Goal: Transaction & Acquisition: Purchase product/service

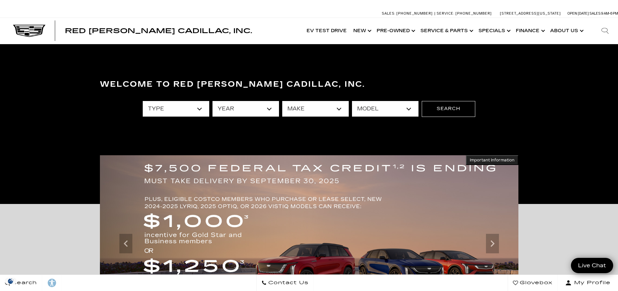
click at [578, 219] on div "Important Information Hide Information *Where allowed under state law. Hide Inf…" at bounding box center [309, 292] width 618 height 177
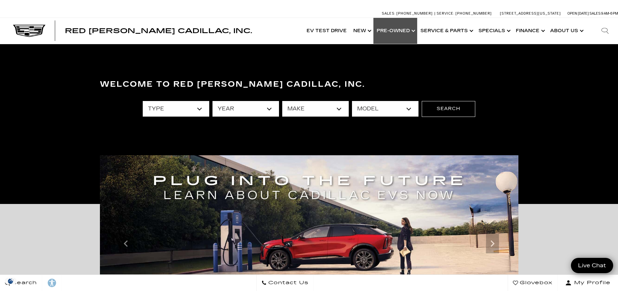
click at [401, 28] on link "Show Pre-Owned" at bounding box center [396, 31] width 44 height 26
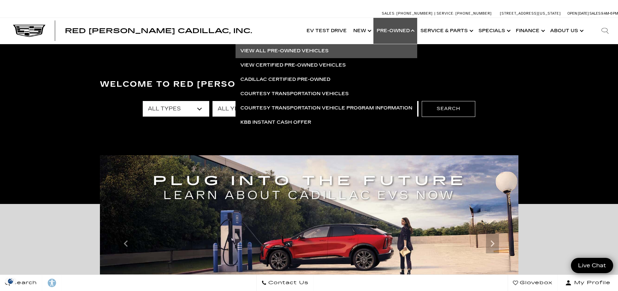
click at [292, 50] on link "View All Pre-Owned Vehicles" at bounding box center [327, 51] width 182 height 14
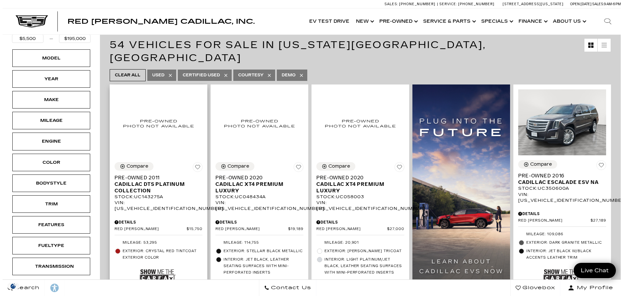
scroll to position [130, 0]
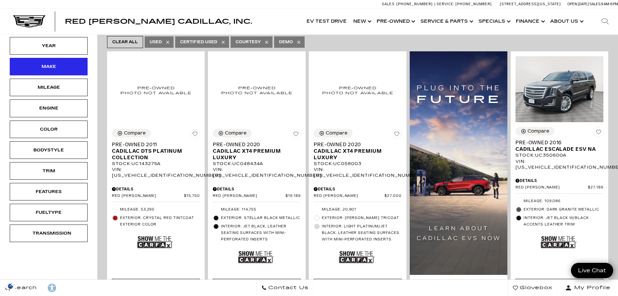
click at [43, 71] on div "Make" at bounding box center [49, 67] width 78 height 18
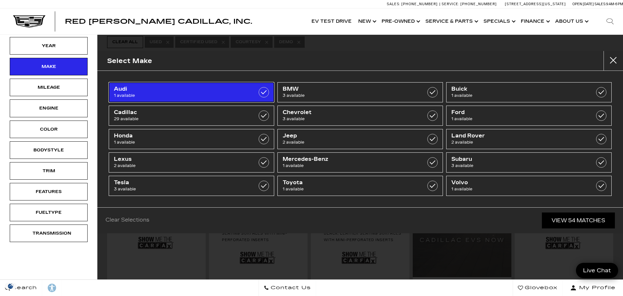
click at [175, 87] on span "Audi" at bounding box center [180, 89] width 132 height 6
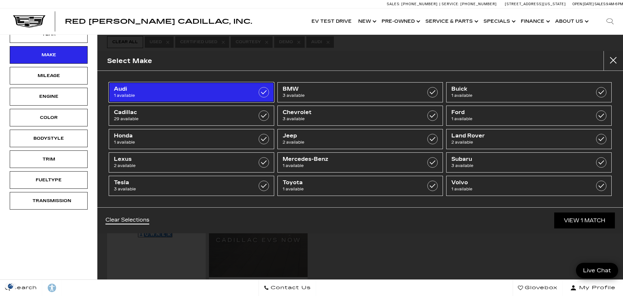
type input "$18,689"
checkbox input "true"
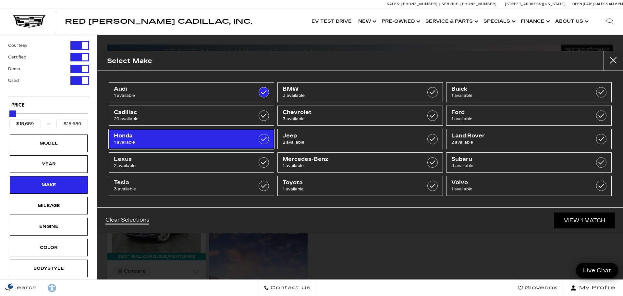
click at [183, 136] on span "Honda" at bounding box center [180, 135] width 132 height 6
type input "$52,000"
checkbox input "true"
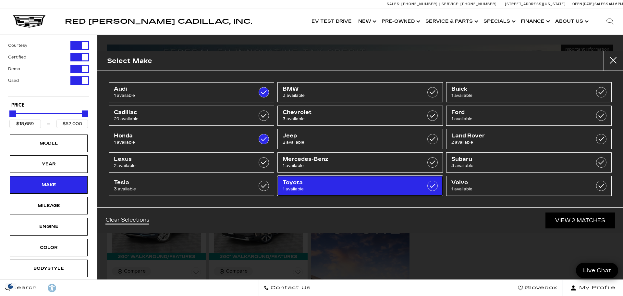
click at [345, 178] on link "Toyota 1 available" at bounding box center [359, 186] width 165 height 20
checkbox input "true"
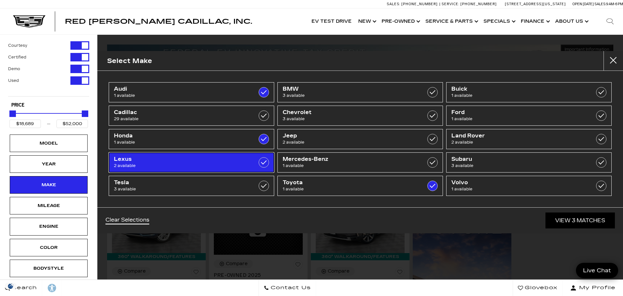
click at [177, 160] on span "Lexus" at bounding box center [180, 159] width 132 height 6
checkbox input "true"
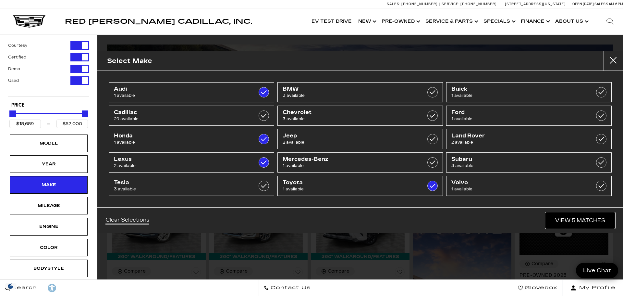
click at [563, 216] on link "View 5 Matches" at bounding box center [579, 220] width 69 height 16
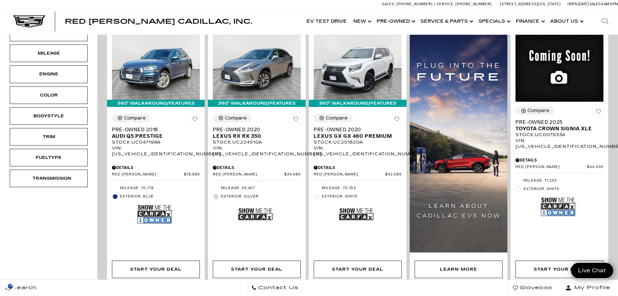
scroll to position [130, 0]
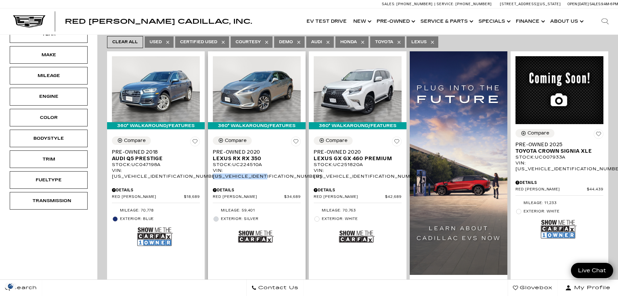
drag, startPoint x: 282, startPoint y: 159, endPoint x: 226, endPoint y: 161, distance: 56.5
click at [226, 167] on div "VIN: 2T2HZMDA0LC224510" at bounding box center [257, 173] width 88 height 12
copy div "2T2HZMDA0LC224510"
drag, startPoint x: 380, startPoint y: 158, endPoint x: 340, endPoint y: 160, distance: 39.3
click at [340, 167] on div "VIN: JTJAM7BX8L5251820" at bounding box center [358, 173] width 88 height 12
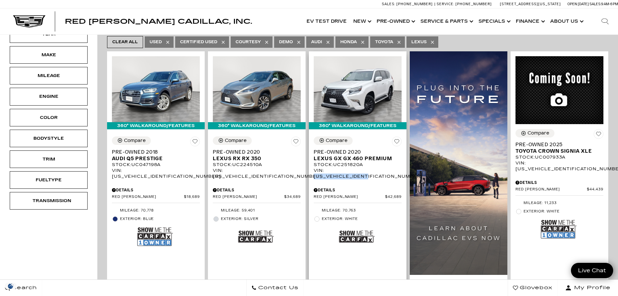
drag, startPoint x: 382, startPoint y: 159, endPoint x: 332, endPoint y: 157, distance: 49.7
click at [328, 167] on div "VIN: JTJAM7BX8L5251820" at bounding box center [358, 173] width 88 height 12
copy div "JTJAM7BX8L5251820"
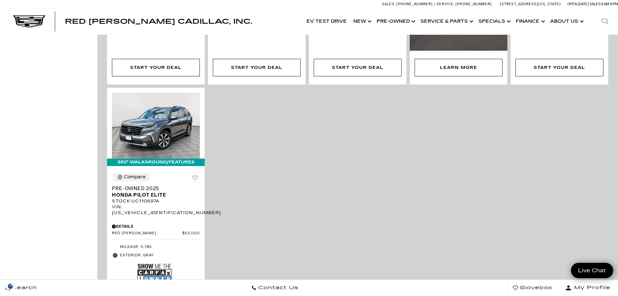
scroll to position [357, 0]
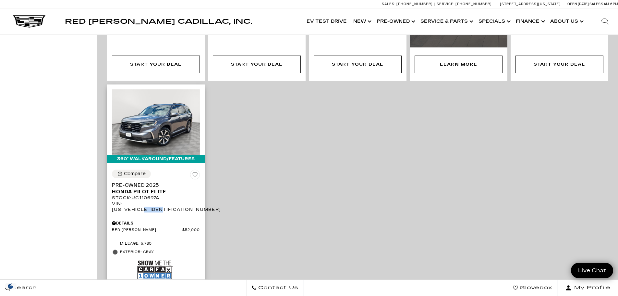
drag, startPoint x: 177, startPoint y: 192, endPoint x: 157, endPoint y: 193, distance: 19.8
click at [157, 201] on div "VIN: 5FNYG1H86SB110697" at bounding box center [156, 207] width 88 height 12
drag, startPoint x: 178, startPoint y: 193, endPoint x: 124, endPoint y: 192, distance: 53.9
click at [123, 201] on div "VIN: 5FNYG1H86SB110697" at bounding box center [156, 207] width 88 height 12
copy div "5FNYG1H86SB110697"
